Goal: Entertainment & Leisure: Consume media (video, audio)

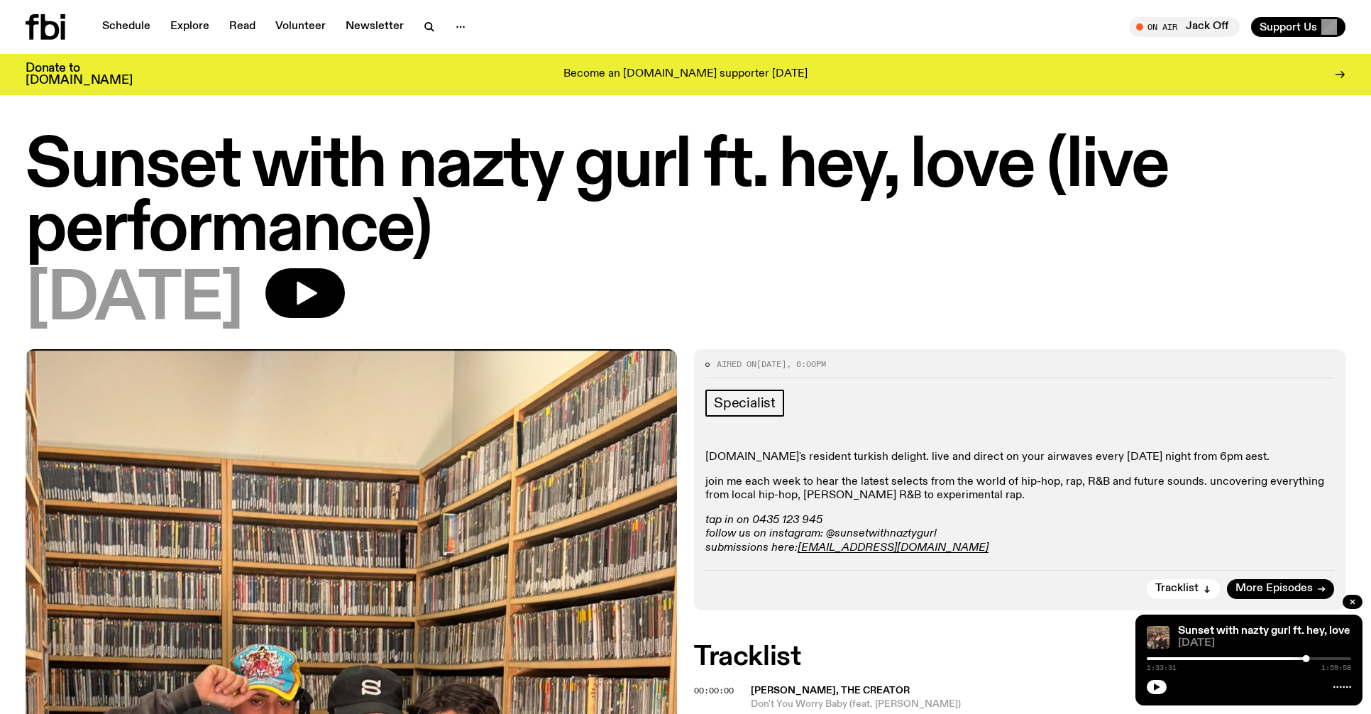
click at [662, 175] on h1 "Sunset with nazty gurl ft. hey, love (live performance)" at bounding box center [686, 199] width 1320 height 128
click at [434, 27] on button "button" at bounding box center [429, 27] width 28 height 20
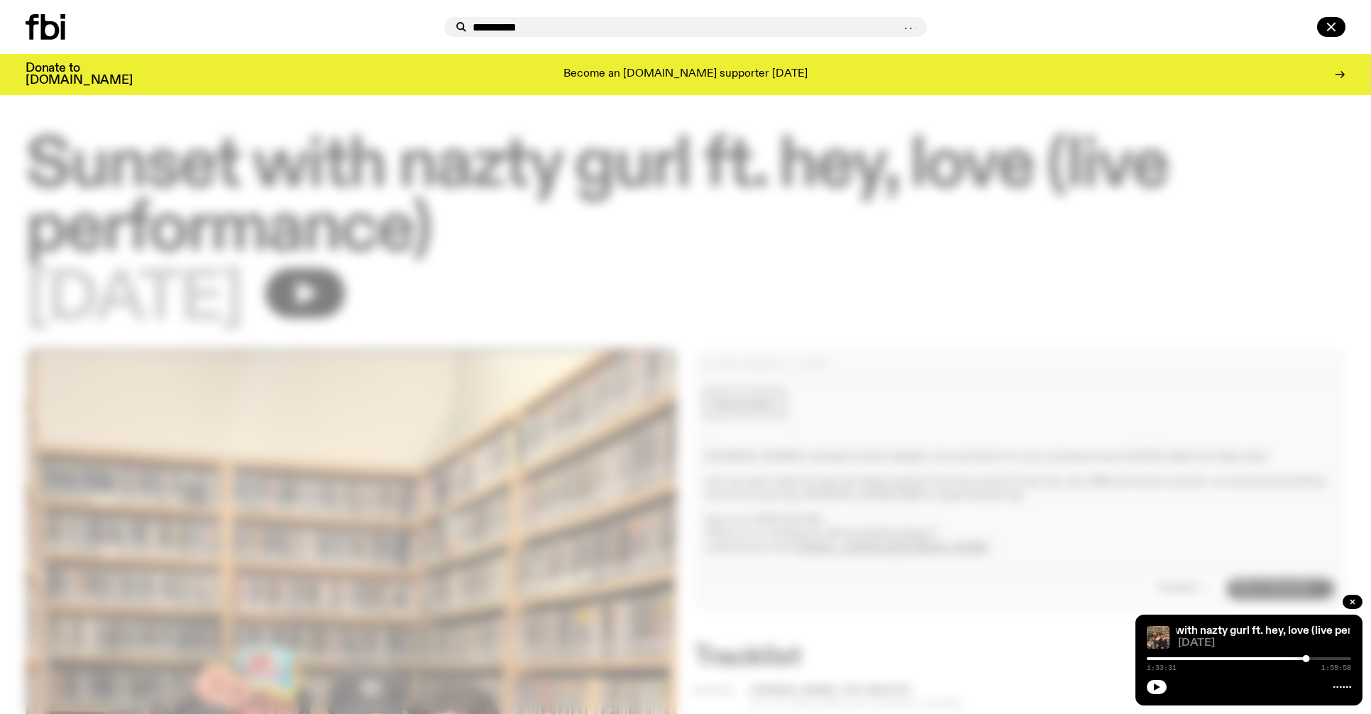
type input "**********"
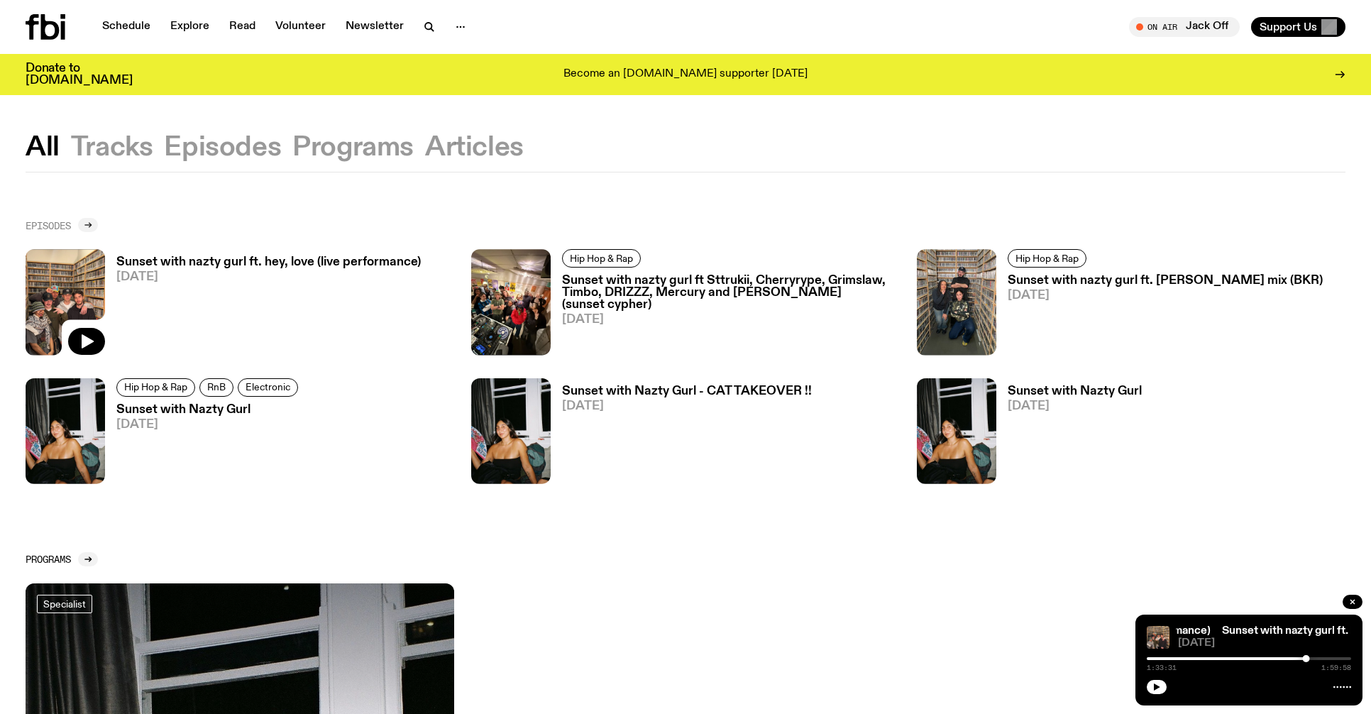
click at [97, 228] on div at bounding box center [88, 225] width 20 height 14
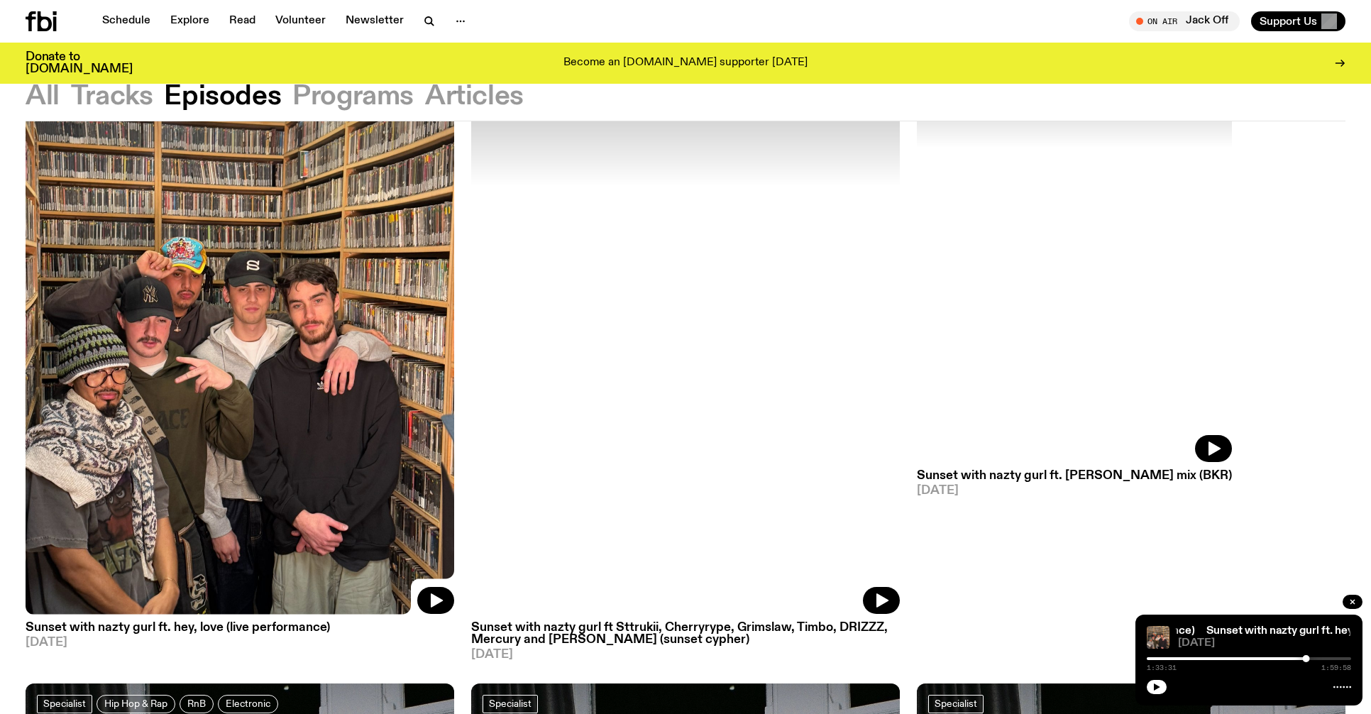
scroll to position [161, 0]
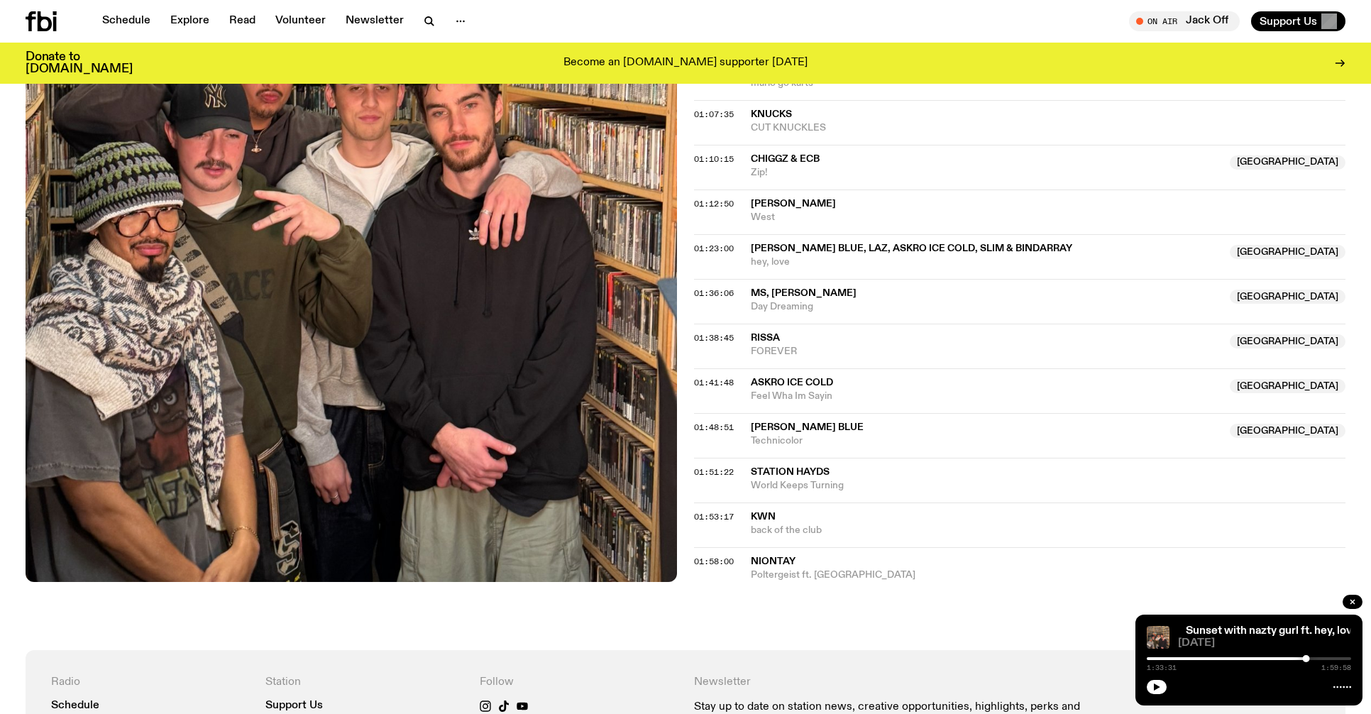
scroll to position [1123, 0]
